Goal: Task Accomplishment & Management: Use online tool/utility

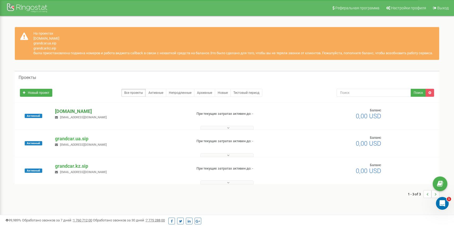
click at [72, 111] on p "[DOMAIN_NAME]" at bounding box center [121, 111] width 133 height 7
click at [81, 111] on p "[DOMAIN_NAME]" at bounding box center [121, 111] width 133 height 7
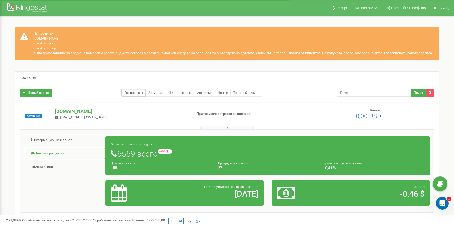
click at [42, 154] on link "Центр обращений" at bounding box center [64, 153] width 81 height 13
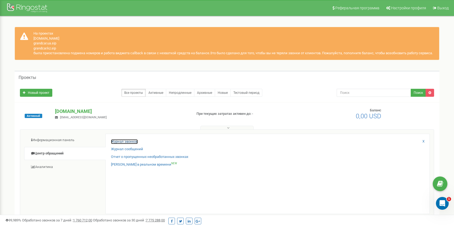
click at [118, 142] on link "Журнал звонков" at bounding box center [124, 141] width 27 height 5
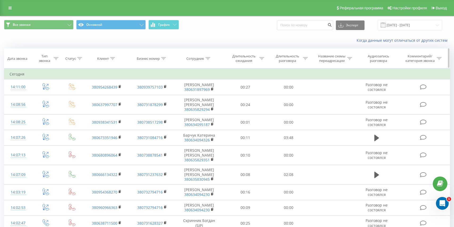
click at [190, 57] on div "Сотрудник" at bounding box center [195, 58] width 18 height 5
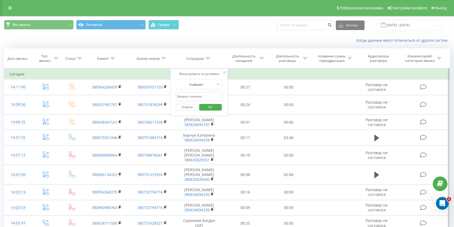
click at [201, 98] on input "text" at bounding box center [199, 96] width 47 height 9
type input "[PERSON_NAME]"
click at [206, 106] on span "OK" at bounding box center [210, 107] width 15 height 8
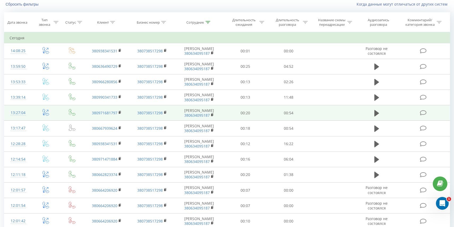
scroll to position [37, 0]
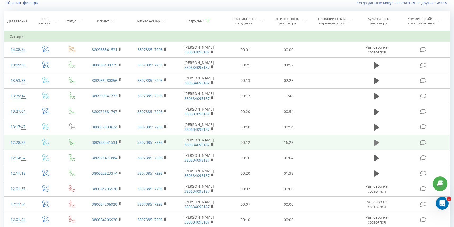
click at [376, 145] on icon at bounding box center [376, 142] width 5 height 7
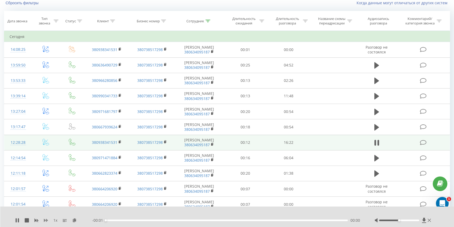
click at [46, 219] on icon at bounding box center [46, 219] width 4 height 3
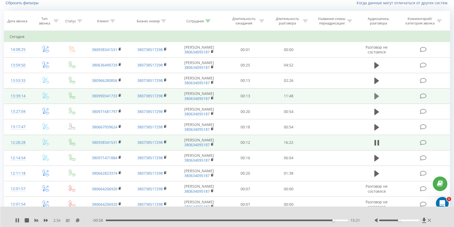
click at [374, 97] on icon at bounding box center [376, 96] width 5 height 6
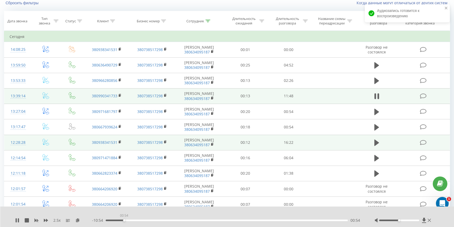
click at [124, 220] on div "00:54" at bounding box center [227, 220] width 242 height 2
click at [192, 219] on div "03:36" at bounding box center [227, 220] width 242 height 2
click at [206, 219] on div "00:00" at bounding box center [227, 220] width 242 height 2
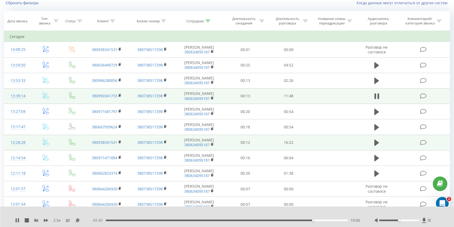
click at [325, 221] on div "- 01:41 10:06 10:06" at bounding box center [226, 219] width 269 height 5
click at [326, 220] on div "10:09" at bounding box center [227, 220] width 242 height 2
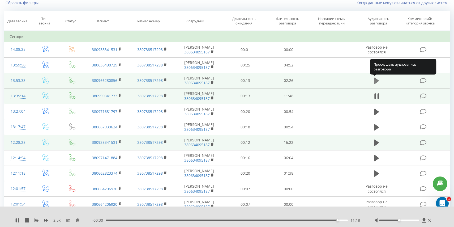
click at [376, 82] on icon at bounding box center [376, 80] width 5 height 6
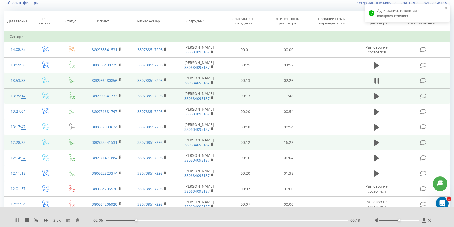
click at [18, 221] on icon at bounding box center [18, 220] width 1 height 4
click at [16, 220] on icon at bounding box center [17, 220] width 3 height 4
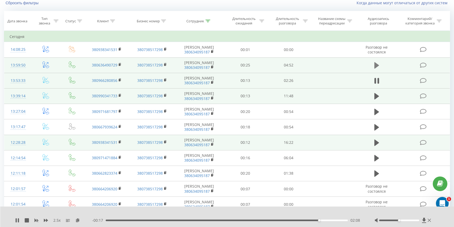
click at [379, 65] on button at bounding box center [376, 65] width 8 height 8
click at [116, 220] on div "00:12" at bounding box center [227, 220] width 242 height 2
